Goal: Task Accomplishment & Management: Manage account settings

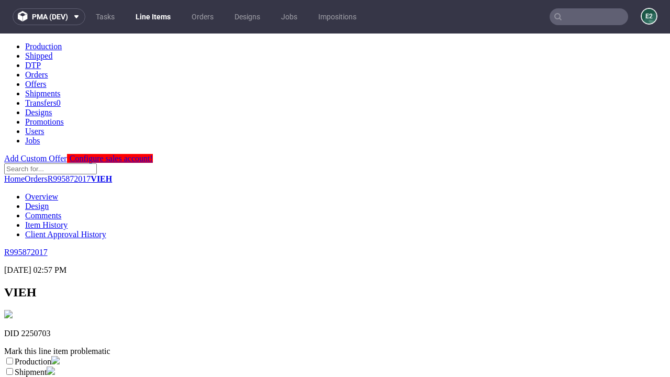
scroll to position [184, 0]
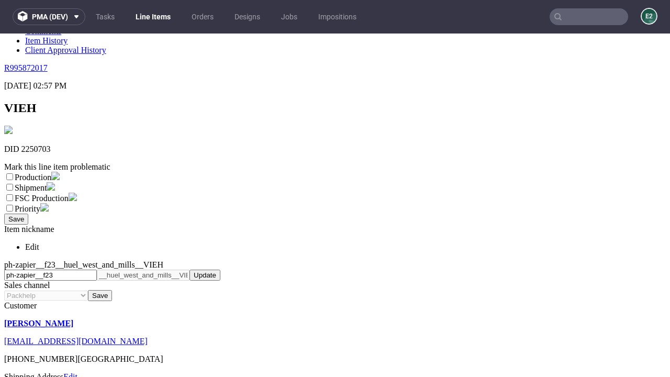
select select "dtp_ca_needed"
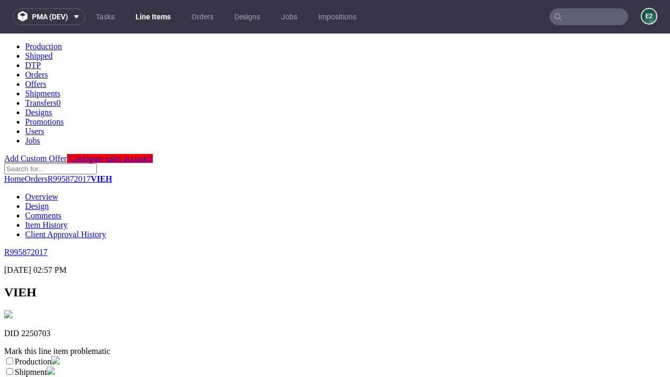
scroll to position [0, 0]
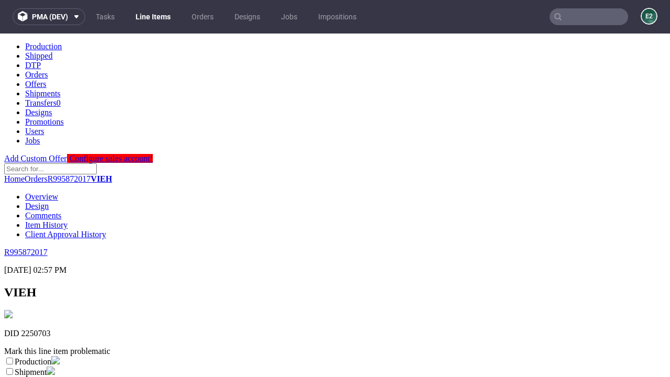
checkbox input "true"
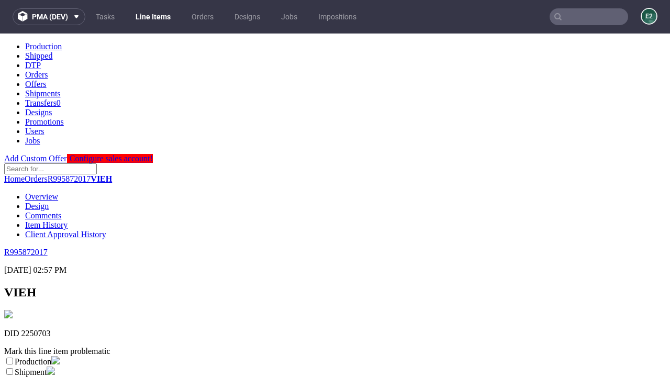
scroll to position [9, 0]
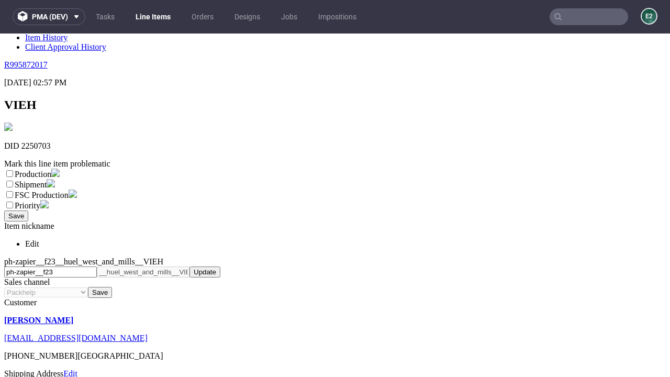
type textarea "test"
